Goal: Transaction & Acquisition: Purchase product/service

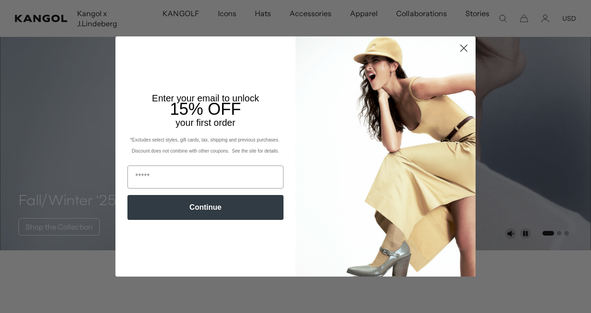
click at [463, 48] on icon "Close dialog" at bounding box center [464, 48] width 6 height 6
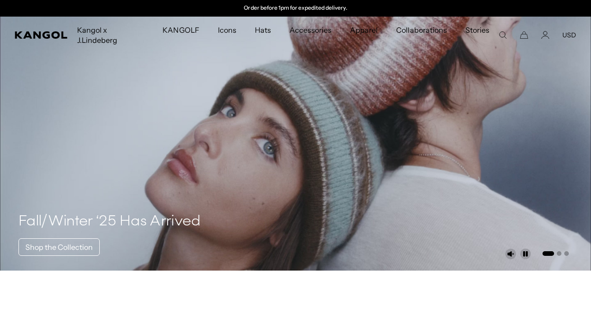
scroll to position [-8, 0]
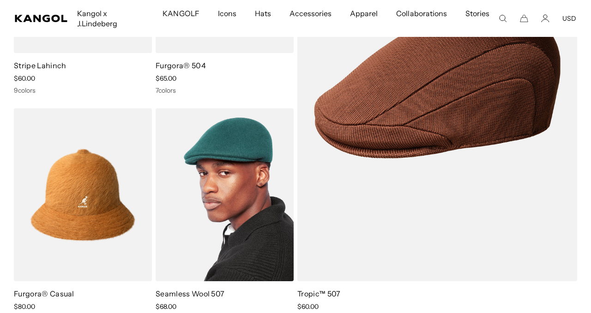
click at [224, 193] on img at bounding box center [225, 194] width 138 height 173
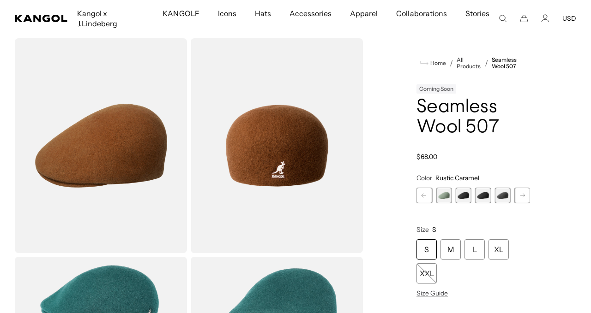
click at [465, 193] on span "4 of 9" at bounding box center [464, 196] width 16 height 16
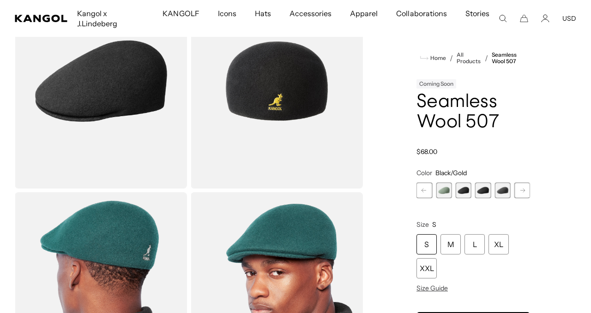
scroll to position [86, 0]
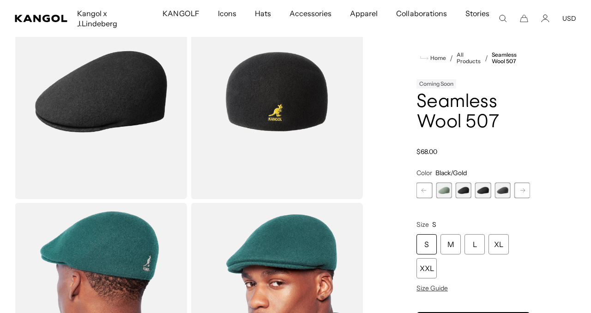
click at [448, 191] on span "3 of 9" at bounding box center [444, 191] width 16 height 16
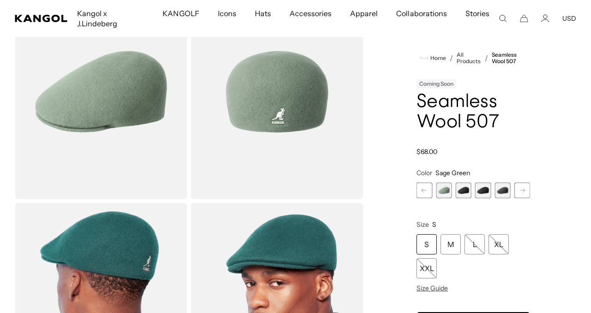
scroll to position [0, 190]
click at [484, 190] on span "5 of 9" at bounding box center [483, 191] width 16 height 16
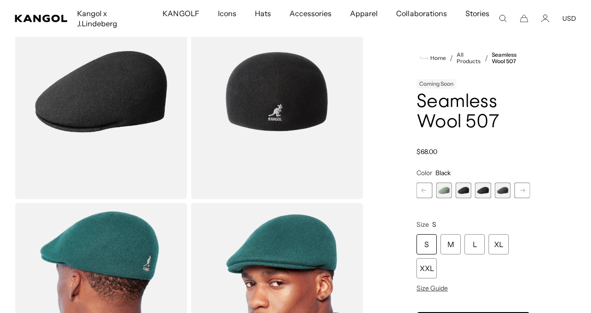
click at [501, 192] on span "6 of 9" at bounding box center [502, 191] width 16 height 16
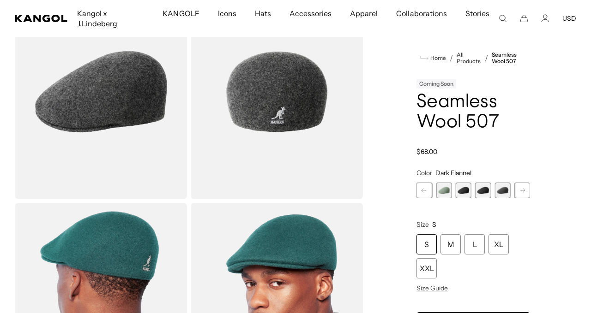
click at [526, 192] on rect at bounding box center [523, 191] width 14 height 14
click at [504, 191] on span "7 of 9" at bounding box center [502, 191] width 16 height 16
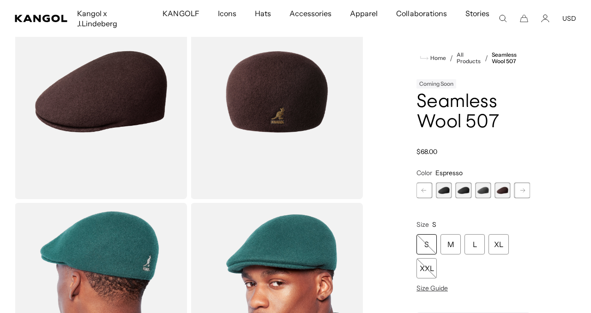
scroll to position [0, 190]
click at [525, 189] on rect at bounding box center [523, 191] width 14 height 14
click at [525, 189] on span "9 of 9" at bounding box center [522, 191] width 16 height 16
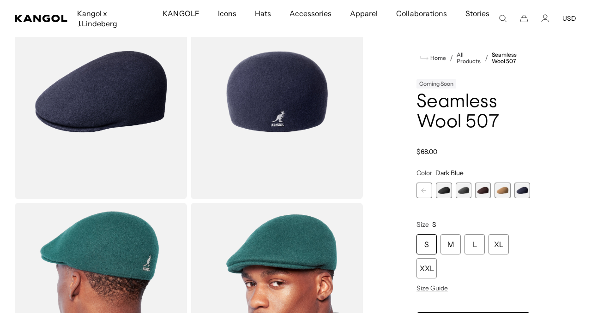
click at [499, 192] on span "8 of 9" at bounding box center [502, 191] width 16 height 16
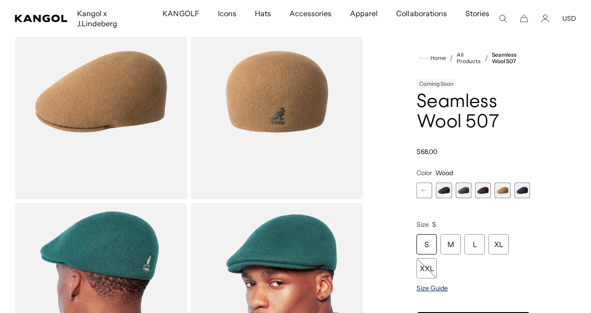
click at [437, 287] on span "Size Guide" at bounding box center [431, 288] width 31 height 8
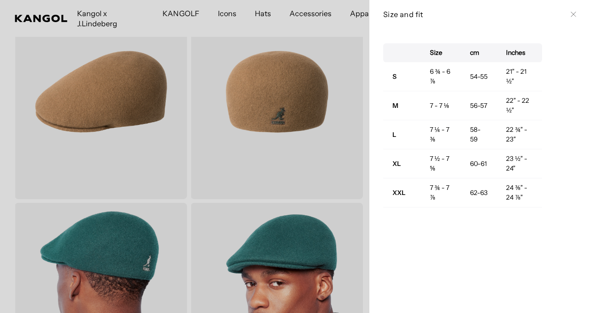
click at [572, 13] on icon at bounding box center [574, 15] width 6 height 6
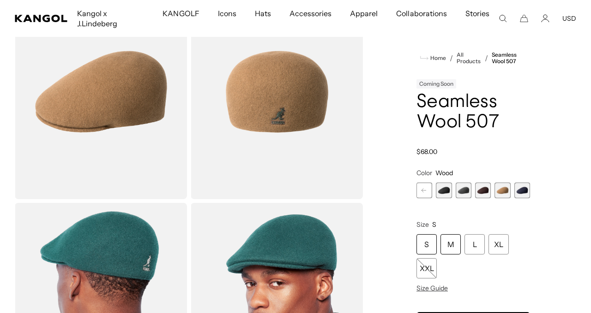
scroll to position [0, 190]
click at [453, 242] on div "M" at bounding box center [450, 245] width 20 height 20
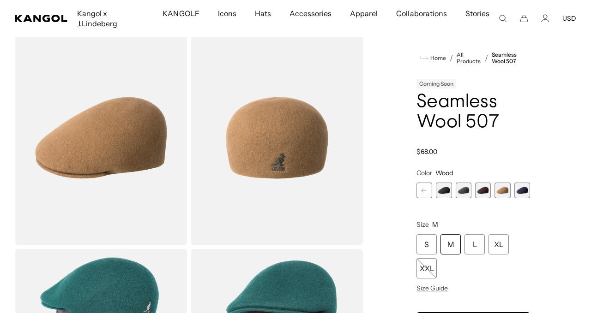
scroll to position [38, 0]
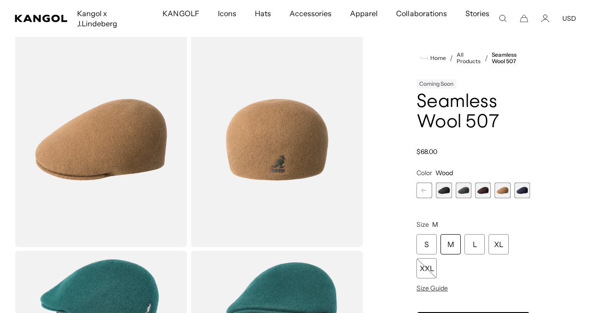
click at [445, 191] on span "5 of 9" at bounding box center [444, 191] width 16 height 16
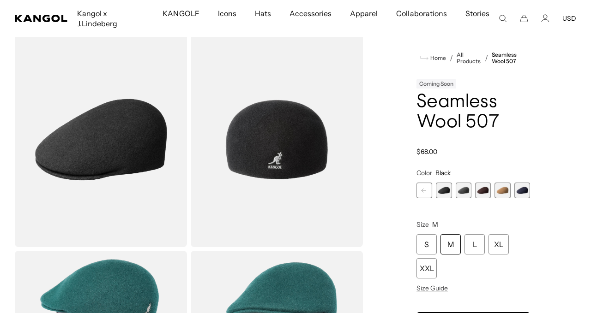
scroll to position [0, 190]
click at [464, 190] on span "6 of 9" at bounding box center [464, 191] width 16 height 16
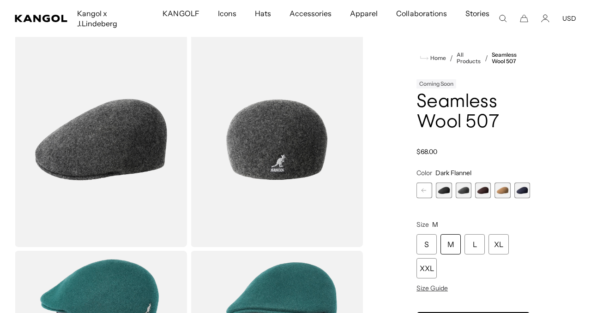
click at [424, 192] on rect at bounding box center [424, 191] width 14 height 14
click at [446, 189] on span "4 of 9" at bounding box center [444, 191] width 16 height 16
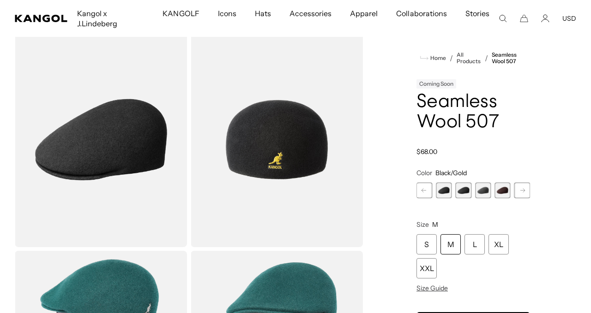
click at [424, 192] on rect at bounding box center [424, 191] width 14 height 14
click at [440, 189] on span "3 of 9" at bounding box center [444, 191] width 16 height 16
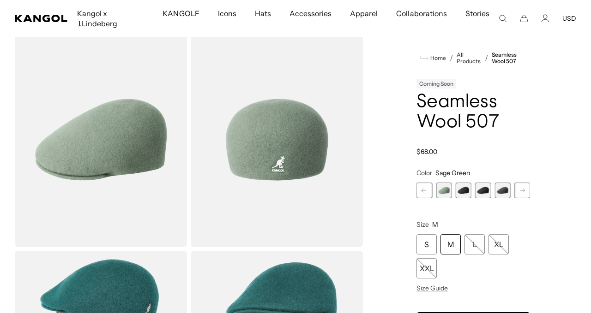
scroll to position [0, 190]
